Goal: Feedback & Contribution: Leave review/rating

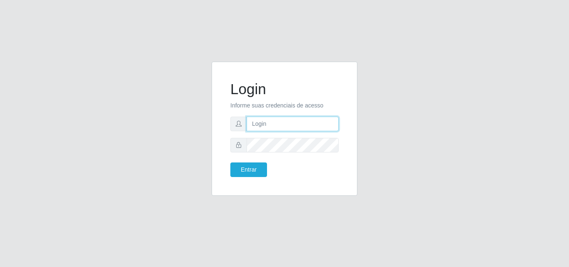
click at [266, 117] on input "text" at bounding box center [292, 124] width 92 height 15
type input "vitoria@saullus"
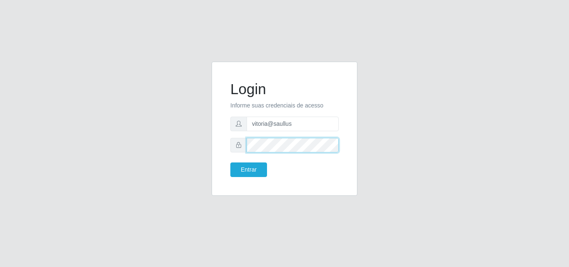
click at [230, 162] on button "Entrar" at bounding box center [248, 169] width 37 height 15
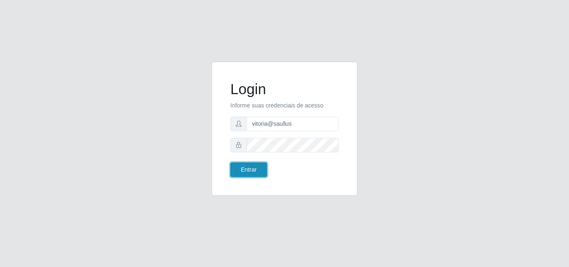
click at [244, 169] on button "Entrar" at bounding box center [248, 169] width 37 height 15
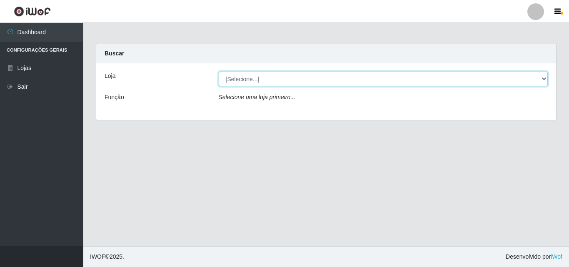
click at [299, 80] on select "[Selecione...] Saullus Supermercados" at bounding box center [383, 79] width 329 height 15
select select "423"
click at [219, 72] on select "[Selecione...] Saullus Supermercados" at bounding box center [383, 79] width 329 height 15
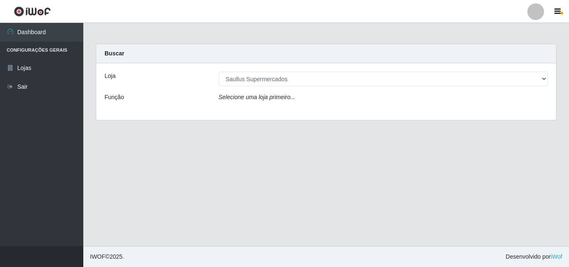
click at [286, 106] on div "Loja [Selecione...] Saullus Supermercados Função Selecione uma loja primeiro..." at bounding box center [326, 91] width 460 height 57
click at [286, 106] on div "Loja [Selecione...] Saullus Supermercados Função Carregando..." at bounding box center [326, 91] width 460 height 57
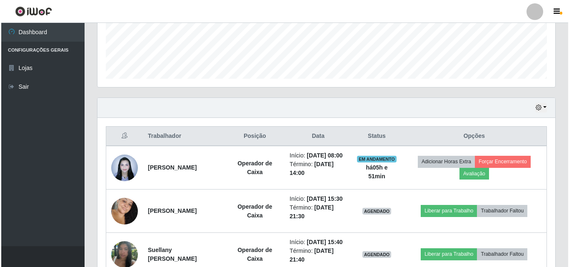
scroll to position [291, 0]
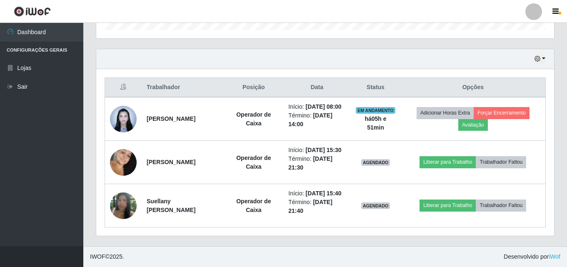
click at [201, 49] on div "Hoje 1 dia 3 dias 1 Semana Não encerrados" at bounding box center [325, 59] width 458 height 20
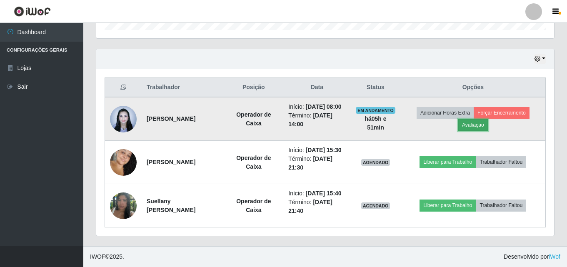
click at [484, 119] on button "Avaliação" at bounding box center [473, 125] width 30 height 12
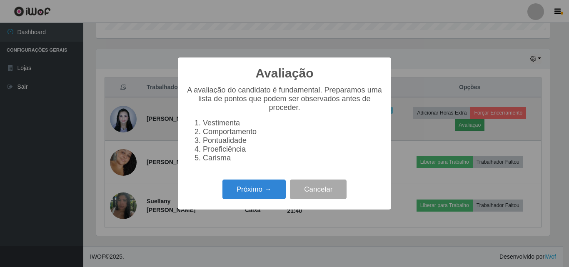
scroll to position [173, 453]
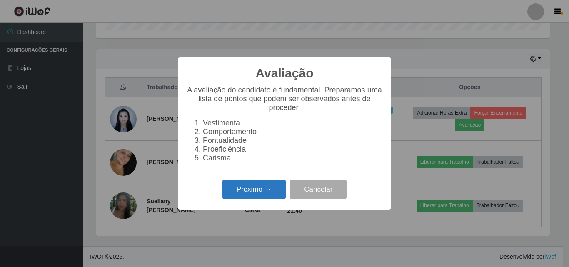
click at [252, 199] on button "Próximo →" at bounding box center [253, 189] width 63 height 20
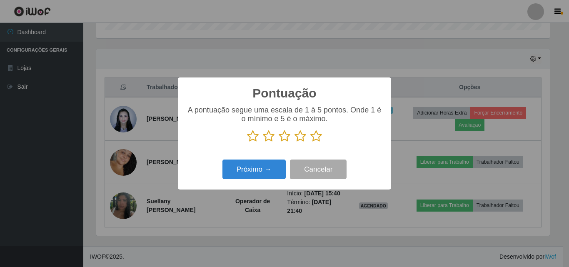
scroll to position [416125, 415845]
click at [316, 138] on icon at bounding box center [316, 136] width 12 height 12
click at [310, 142] on input "radio" at bounding box center [310, 142] width 0 height 0
click at [316, 138] on icon at bounding box center [316, 136] width 12 height 12
click at [310, 142] on input "radio" at bounding box center [310, 142] width 0 height 0
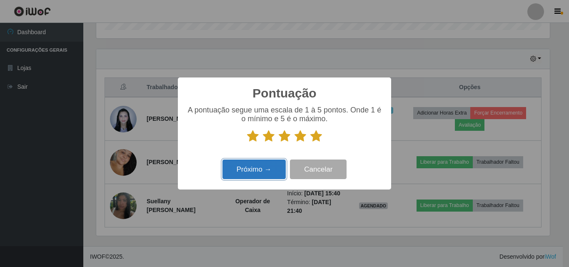
click at [281, 166] on button "Próximo →" at bounding box center [253, 169] width 63 height 20
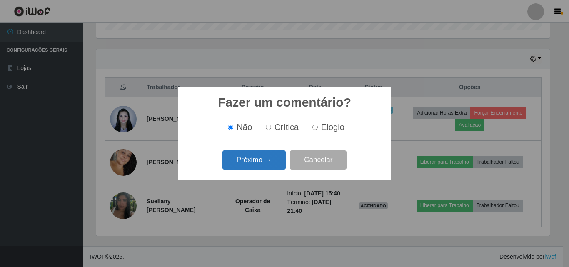
click at [281, 166] on button "Próximo →" at bounding box center [253, 160] width 63 height 20
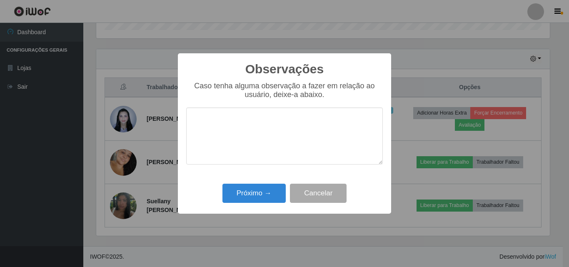
click at [279, 138] on textarea at bounding box center [284, 135] width 196 height 57
type textarea "Otima profissional"
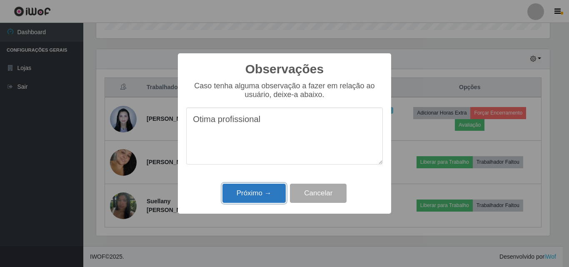
click at [259, 186] on button "Próximo →" at bounding box center [253, 194] width 63 height 20
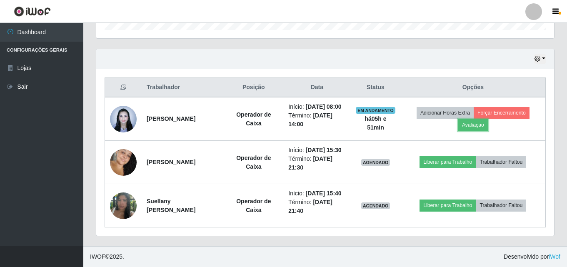
scroll to position [173, 458]
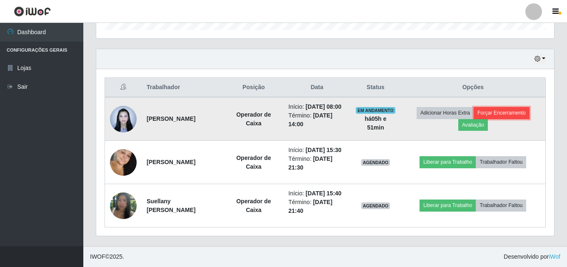
click at [499, 107] on button "Forçar Encerramento" at bounding box center [501, 113] width 56 height 12
click at [506, 107] on button "Forçar Encerramento" at bounding box center [501, 113] width 56 height 12
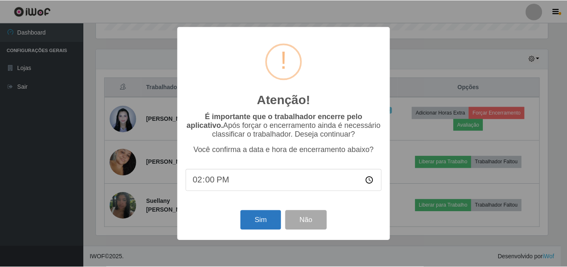
scroll to position [268, 0]
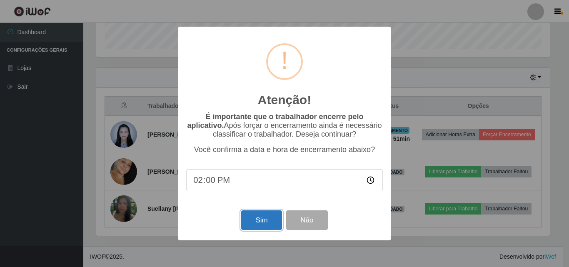
click at [255, 229] on button "Sim" at bounding box center [261, 220] width 40 height 20
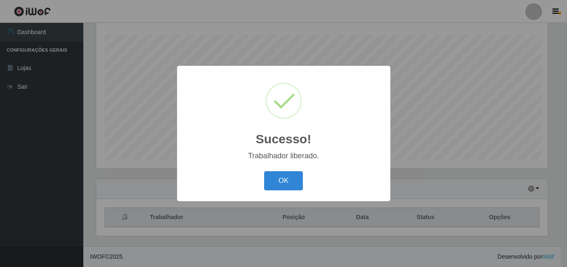
scroll to position [173, 453]
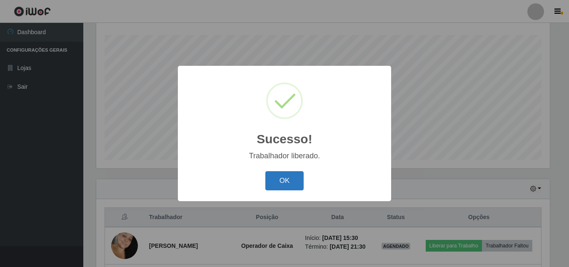
click at [279, 186] on button "OK" at bounding box center [284, 181] width 39 height 20
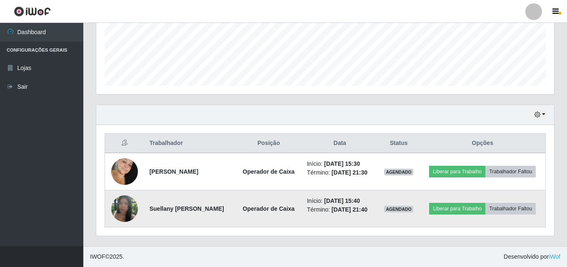
scroll to position [224, 0]
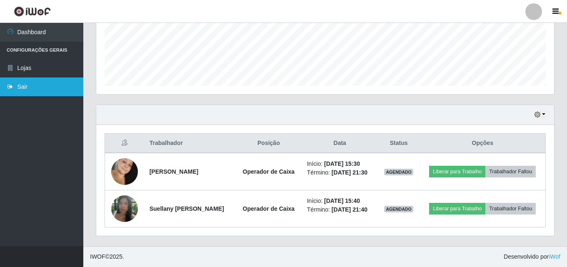
click at [67, 87] on link "Sair" at bounding box center [41, 86] width 83 height 19
